Goal: Information Seeking & Learning: Understand process/instructions

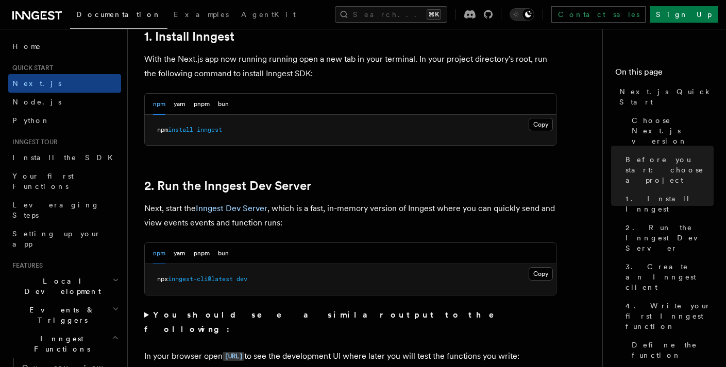
scroll to position [597, 0]
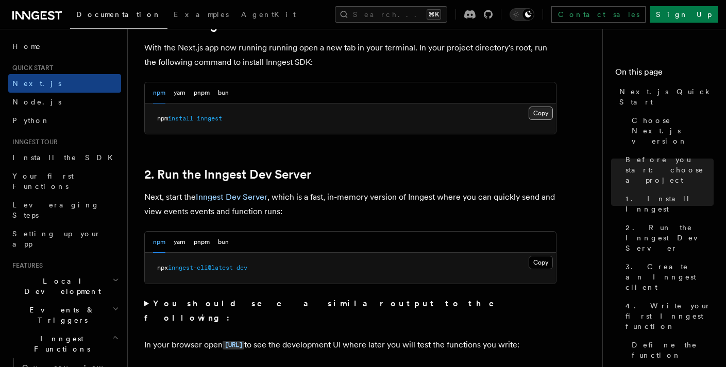
click at [539, 113] on button "Copy Copied" at bounding box center [540, 113] width 24 height 13
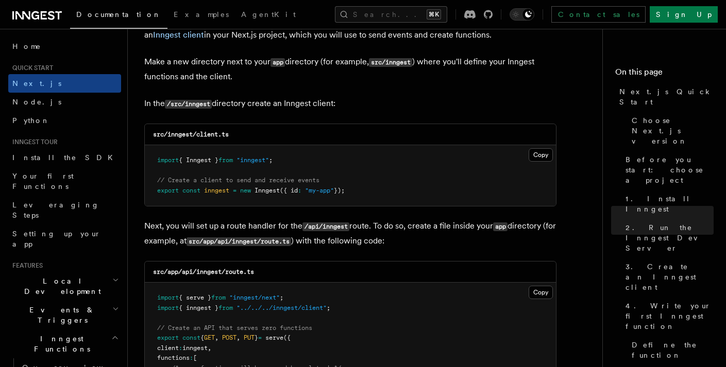
scroll to position [1268, 0]
drag, startPoint x: 198, startPoint y: 134, endPoint x: 233, endPoint y: 134, distance: 35.0
click at [233, 134] on div "src/inngest/client.ts" at bounding box center [350, 133] width 411 height 21
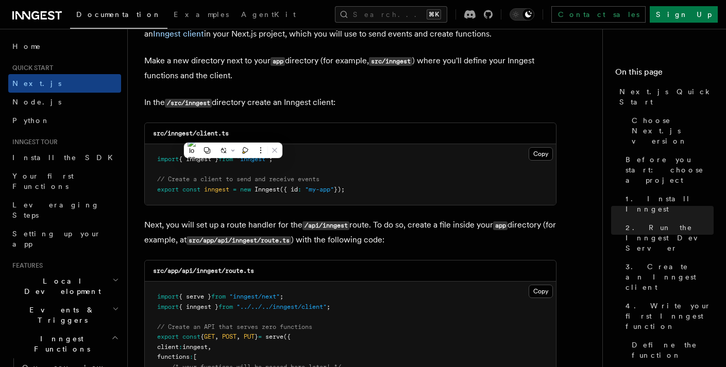
click at [253, 135] on div "src/inngest/client.ts" at bounding box center [350, 133] width 411 height 21
drag, startPoint x: 168, startPoint y: 134, endPoint x: 191, endPoint y: 136, distance: 23.2
click at [191, 136] on code "src/inngest/client.ts" at bounding box center [191, 133] width 76 height 7
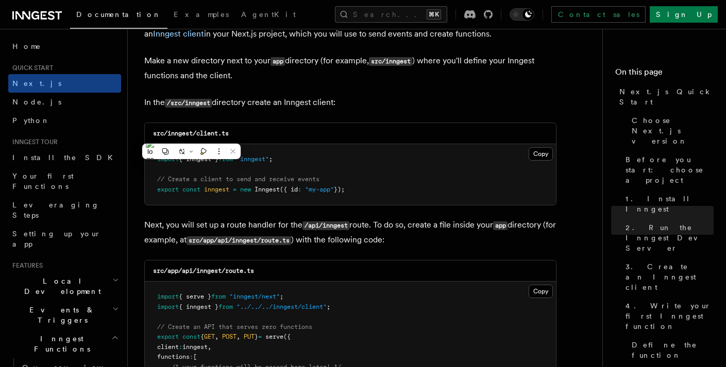
click at [194, 130] on div "src/inngest/client.ts" at bounding box center [350, 133] width 411 height 21
click at [545, 152] on button "Copy Copied" at bounding box center [540, 153] width 24 height 13
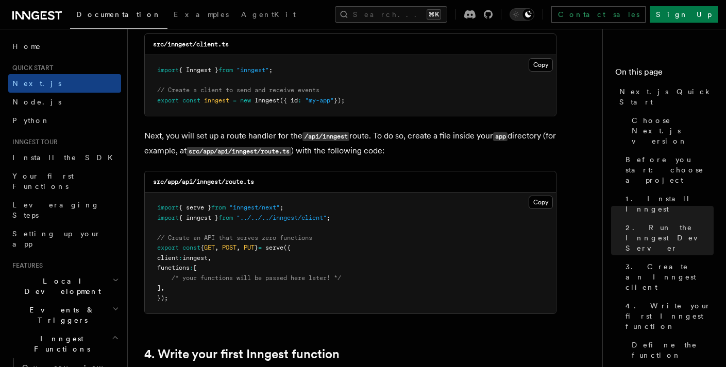
scroll to position [1358, 0]
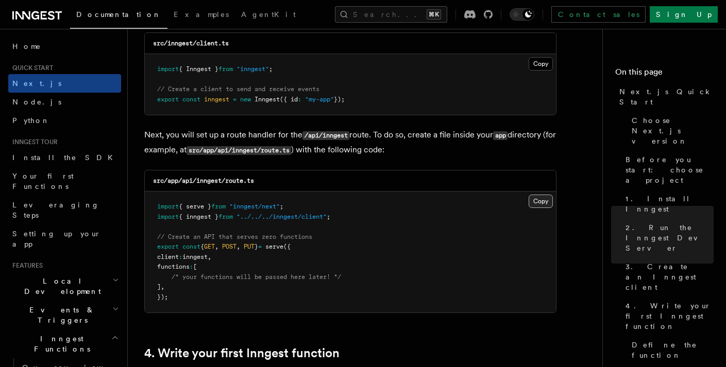
click at [543, 201] on button "Copy Copied" at bounding box center [540, 201] width 24 height 13
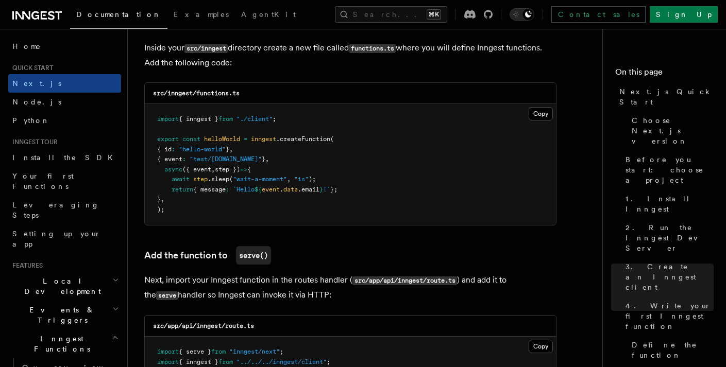
scroll to position [1829, 0]
drag, startPoint x: 198, startPoint y: 93, endPoint x: 242, endPoint y: 98, distance: 44.1
click at [242, 98] on div "src/inngest/functions.ts" at bounding box center [350, 92] width 411 height 21
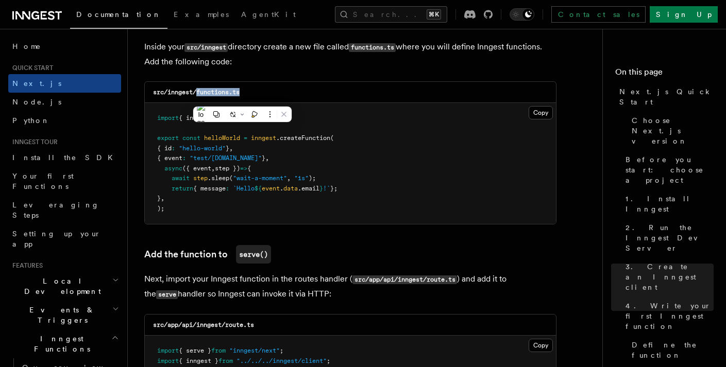
copy code "functions.ts"
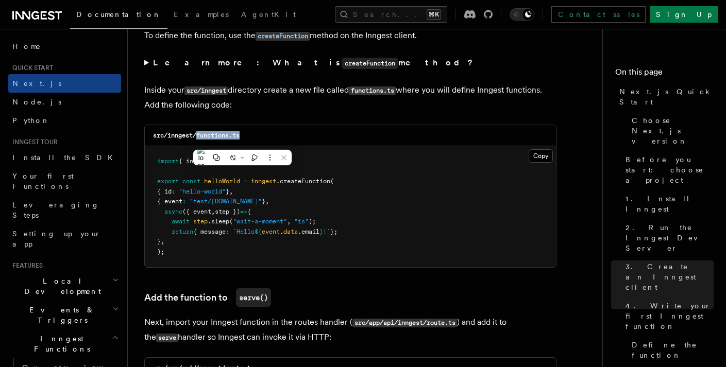
scroll to position [1843, 0]
